Goal: Task Accomplishment & Management: Manage account settings

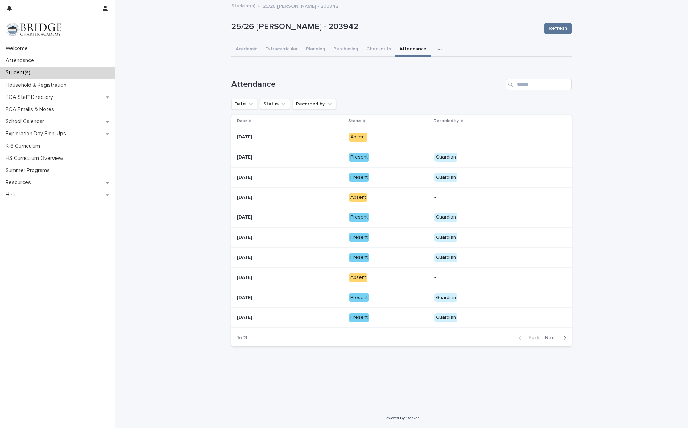
click at [407, 50] on button "Attendance" at bounding box center [412, 49] width 35 height 15
click at [362, 135] on div "Absent" at bounding box center [358, 137] width 18 height 9
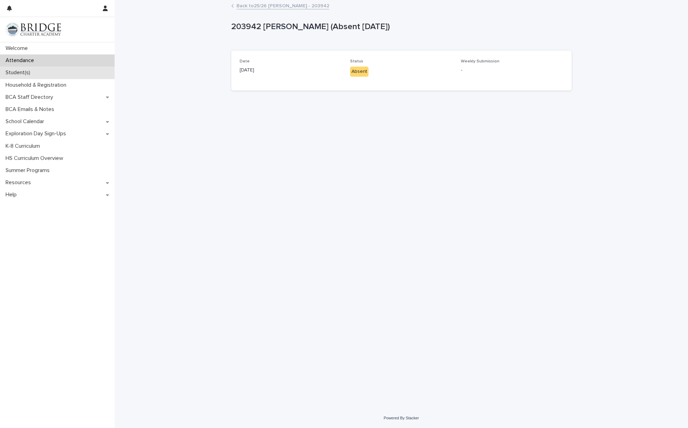
click at [29, 73] on p "Student(s)" at bounding box center [19, 72] width 33 height 7
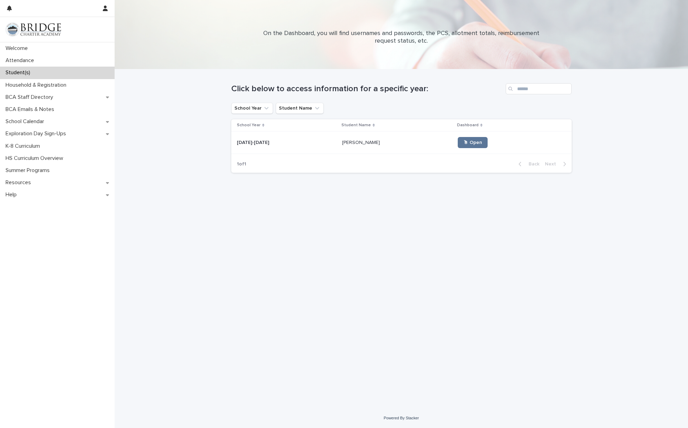
click at [358, 143] on p "[PERSON_NAME]" at bounding box center [361, 142] width 39 height 7
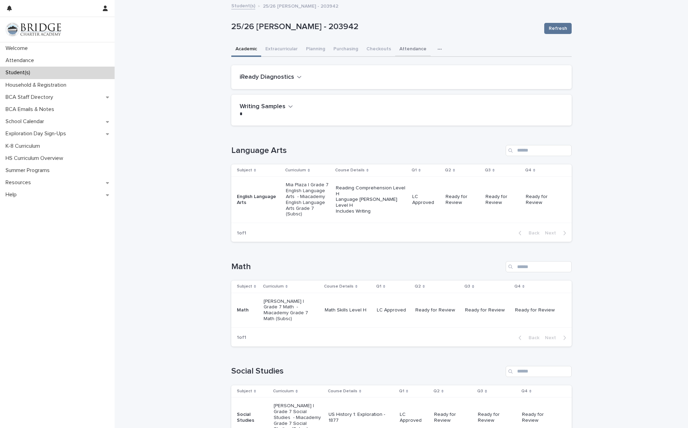
click at [409, 49] on button "Attendance" at bounding box center [412, 49] width 35 height 15
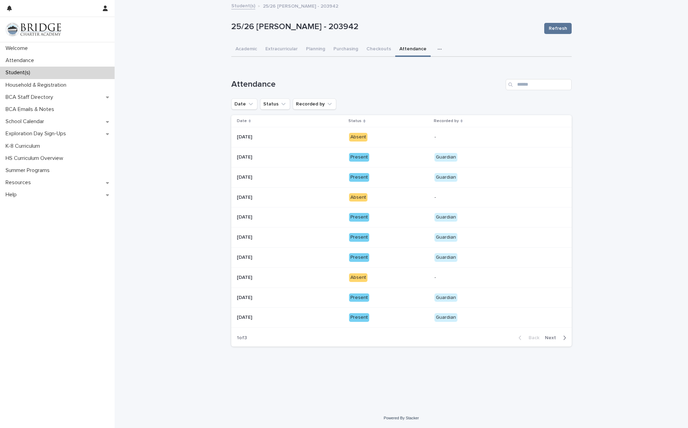
click at [442, 137] on p "-" at bounding box center [495, 137] width 122 height 6
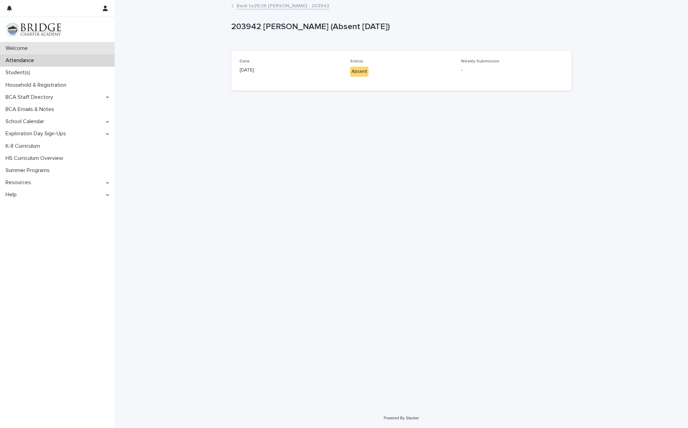
click at [27, 49] on p "Welcome" at bounding box center [18, 48] width 31 height 7
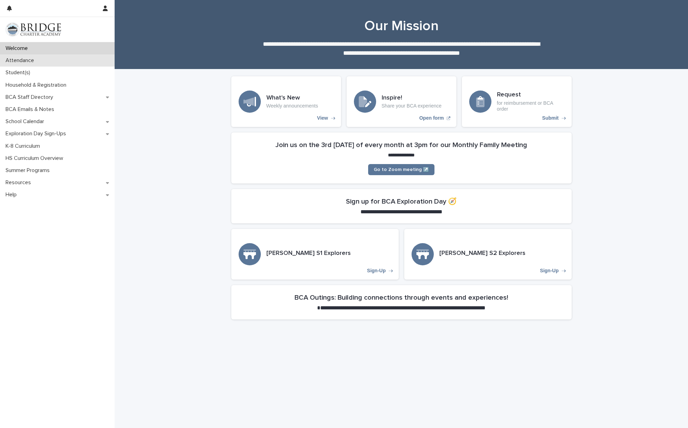
click at [29, 61] on p "Attendance" at bounding box center [21, 60] width 37 height 7
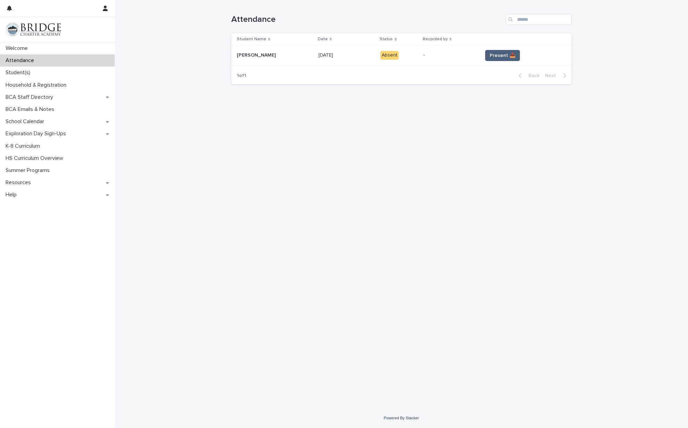
click at [503, 54] on span "Present 📥" at bounding box center [503, 55] width 26 height 7
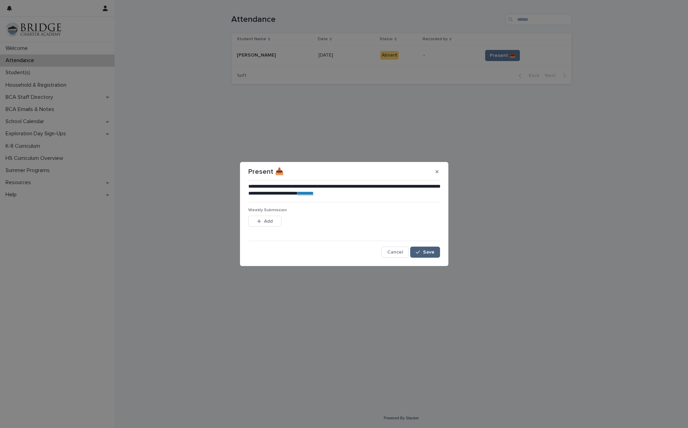
click at [428, 254] on span "Save" at bounding box center [428, 252] width 11 height 5
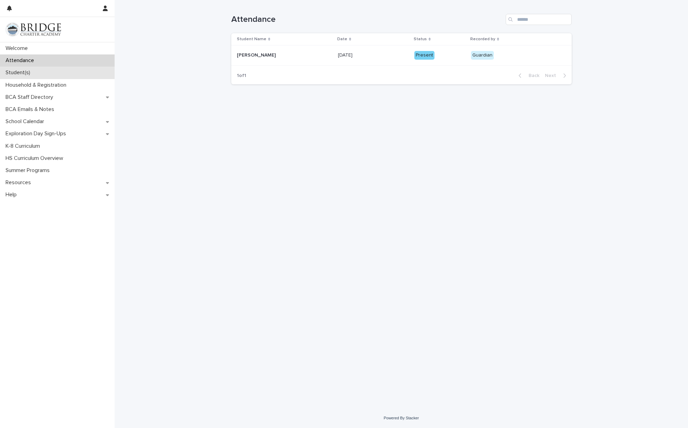
click at [30, 72] on p "Student(s)" at bounding box center [19, 72] width 33 height 7
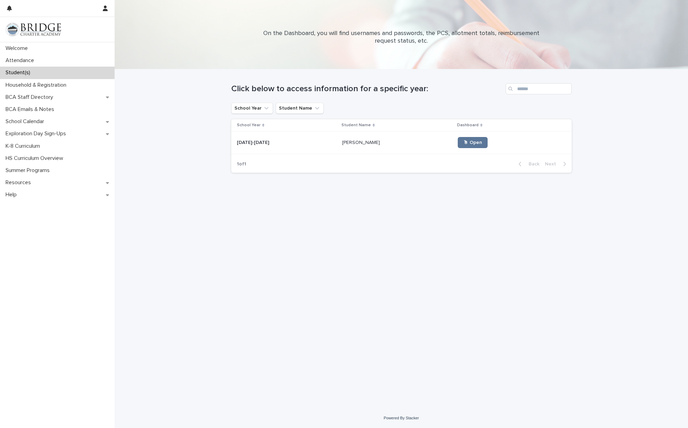
click at [301, 142] on p at bounding box center [287, 143] width 100 height 6
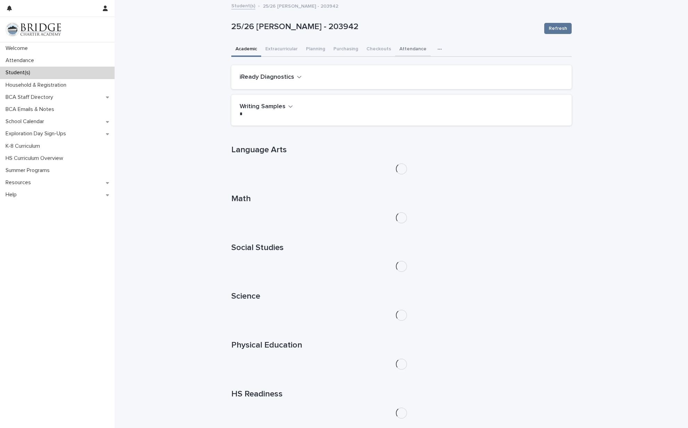
click at [410, 47] on button "Attendance" at bounding box center [412, 49] width 35 height 15
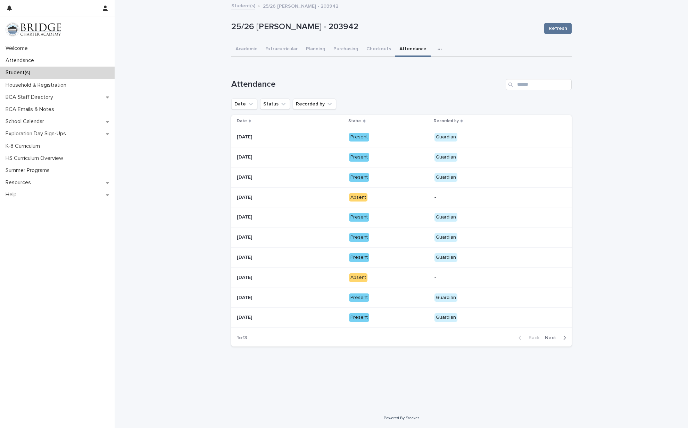
click at [549, 336] on span "Next" at bounding box center [552, 338] width 15 height 5
click at [552, 336] on span "Next" at bounding box center [552, 338] width 15 height 5
